Goal: Task Accomplishment & Management: Use online tool/utility

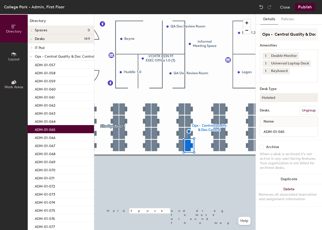
click at [292, 78] on input at bounding box center [285, 77] width 45 height 6
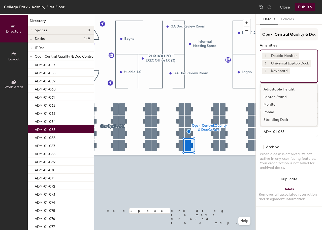
click at [286, 88] on div "Adjustable Height" at bounding box center [289, 90] width 57 height 8
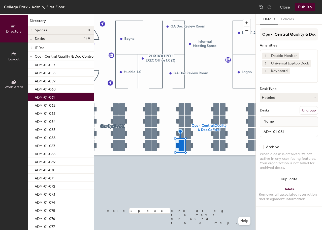
click at [281, 80] on div "1 Double Monitor 1 Universal Laptop Dock 1 Keyboard" at bounding box center [289, 65] width 58 height 33
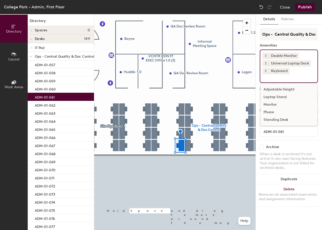
click at [279, 89] on div "Adjustable Height" at bounding box center [289, 90] width 57 height 8
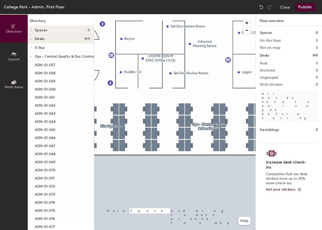
click at [309, 9] on button "Publish" at bounding box center [305, 7] width 20 height 8
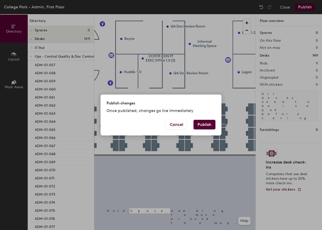
click at [208, 125] on button "Publish" at bounding box center [205, 125] width 22 height 10
